Goal: Information Seeking & Learning: Learn about a topic

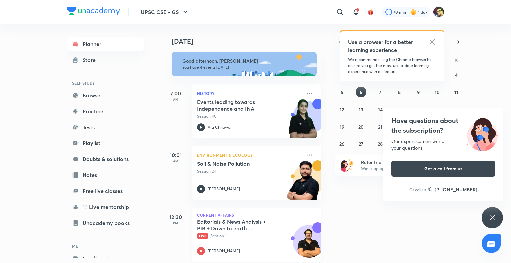
click at [222, 235] on p "Live Session 1" at bounding box center [249, 236] width 104 height 6
